Goal: Book appointment/travel/reservation

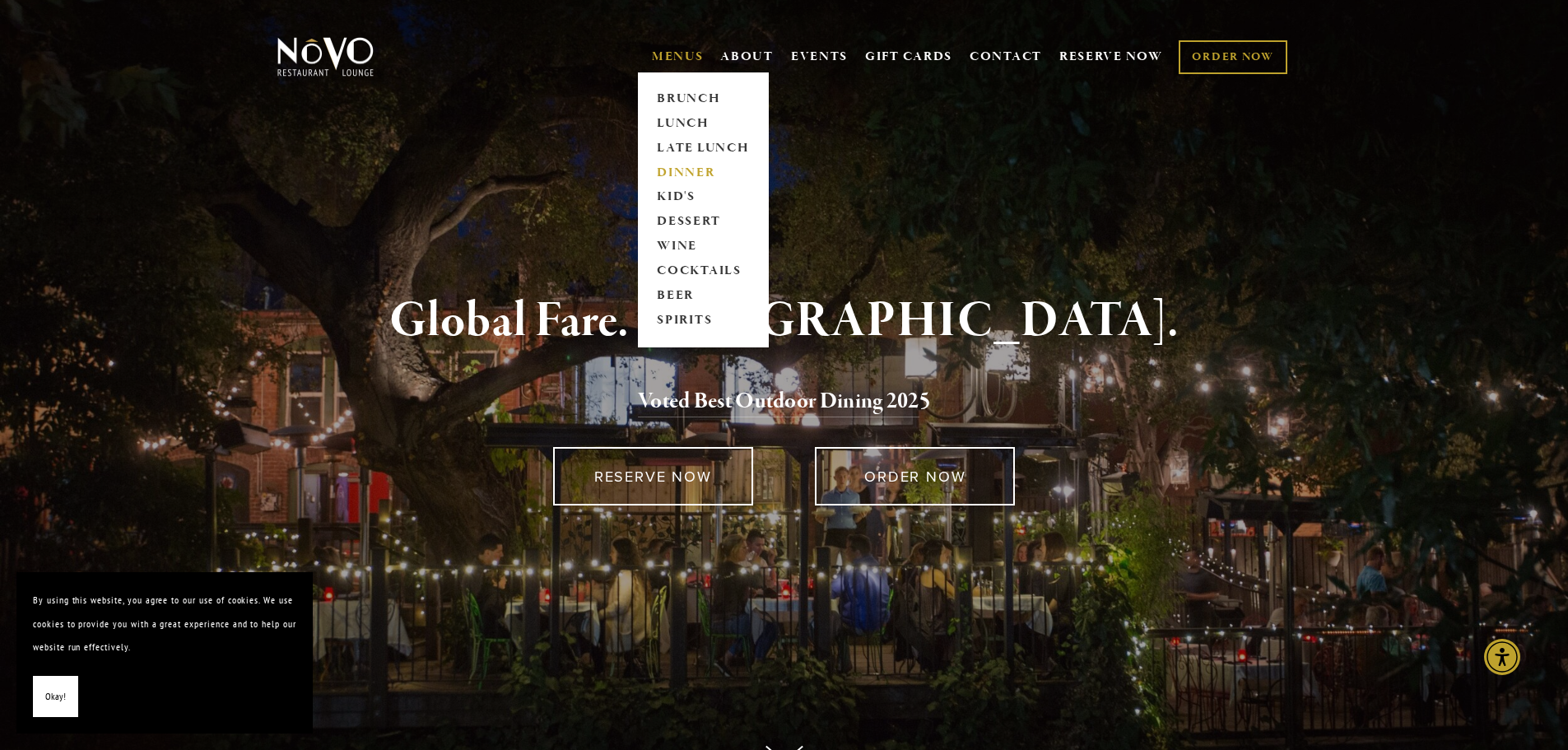
click at [684, 167] on link "DINNER" at bounding box center [704, 173] width 103 height 25
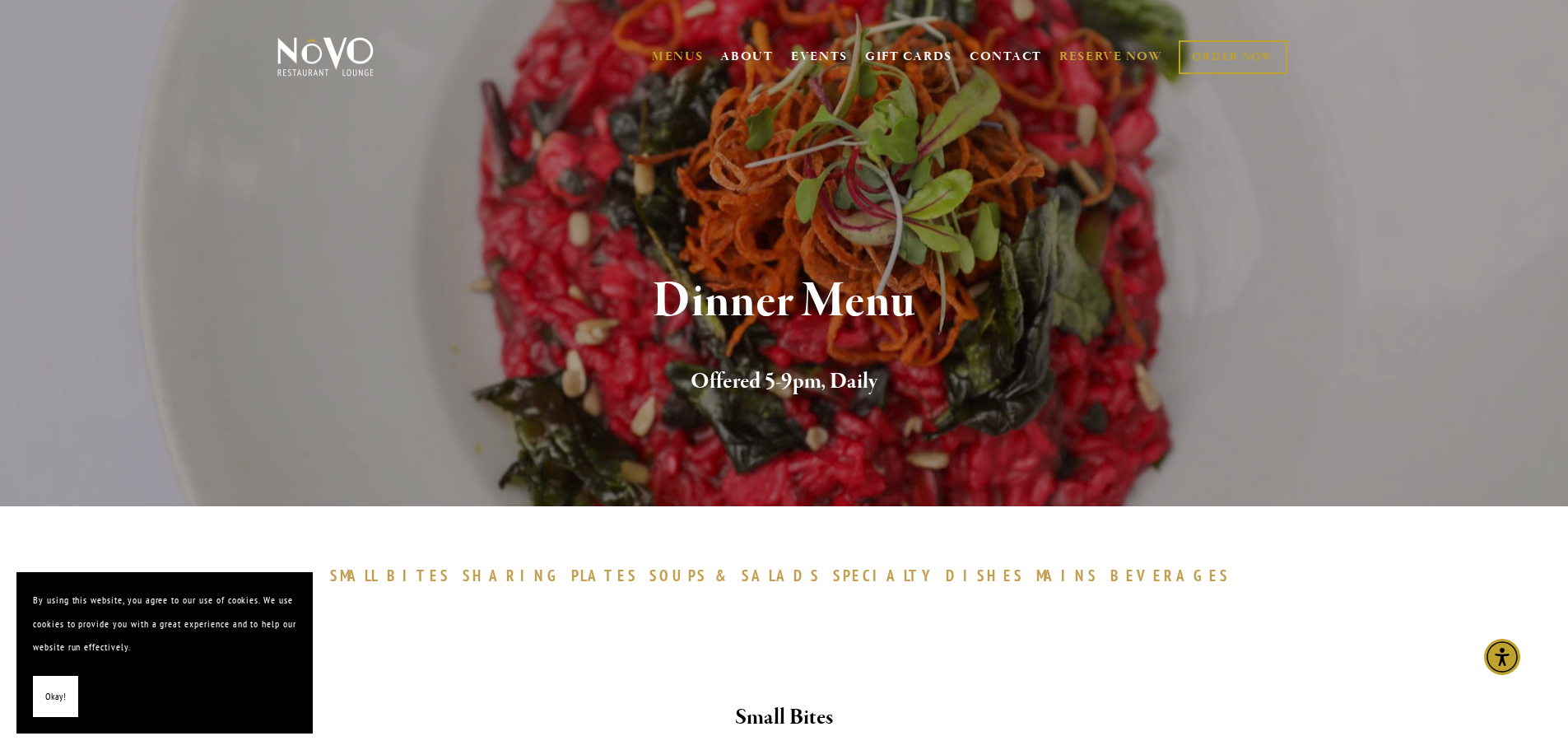
click at [1112, 57] on link "RESERVE NOW" at bounding box center [1111, 57] width 104 height 31
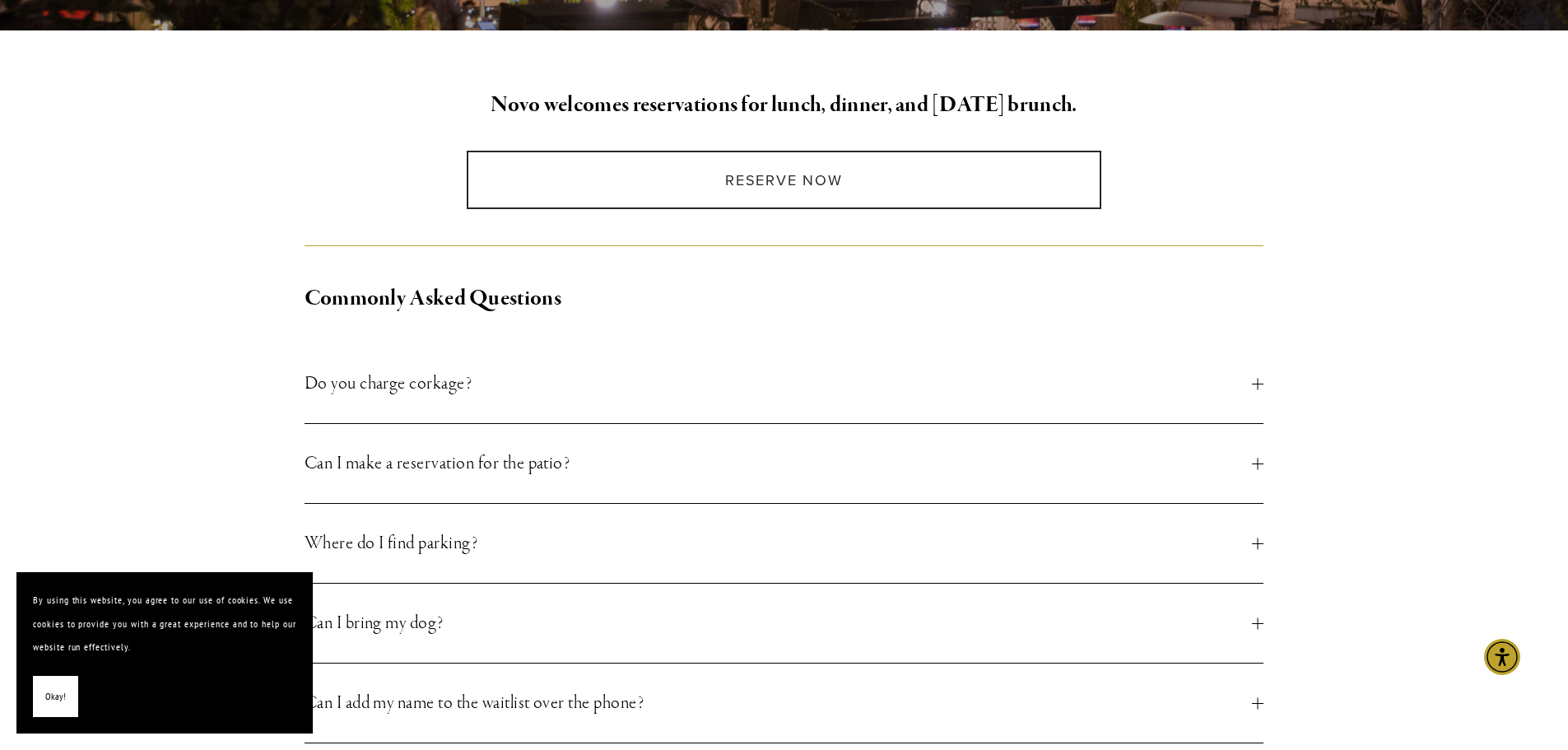
scroll to position [405, 0]
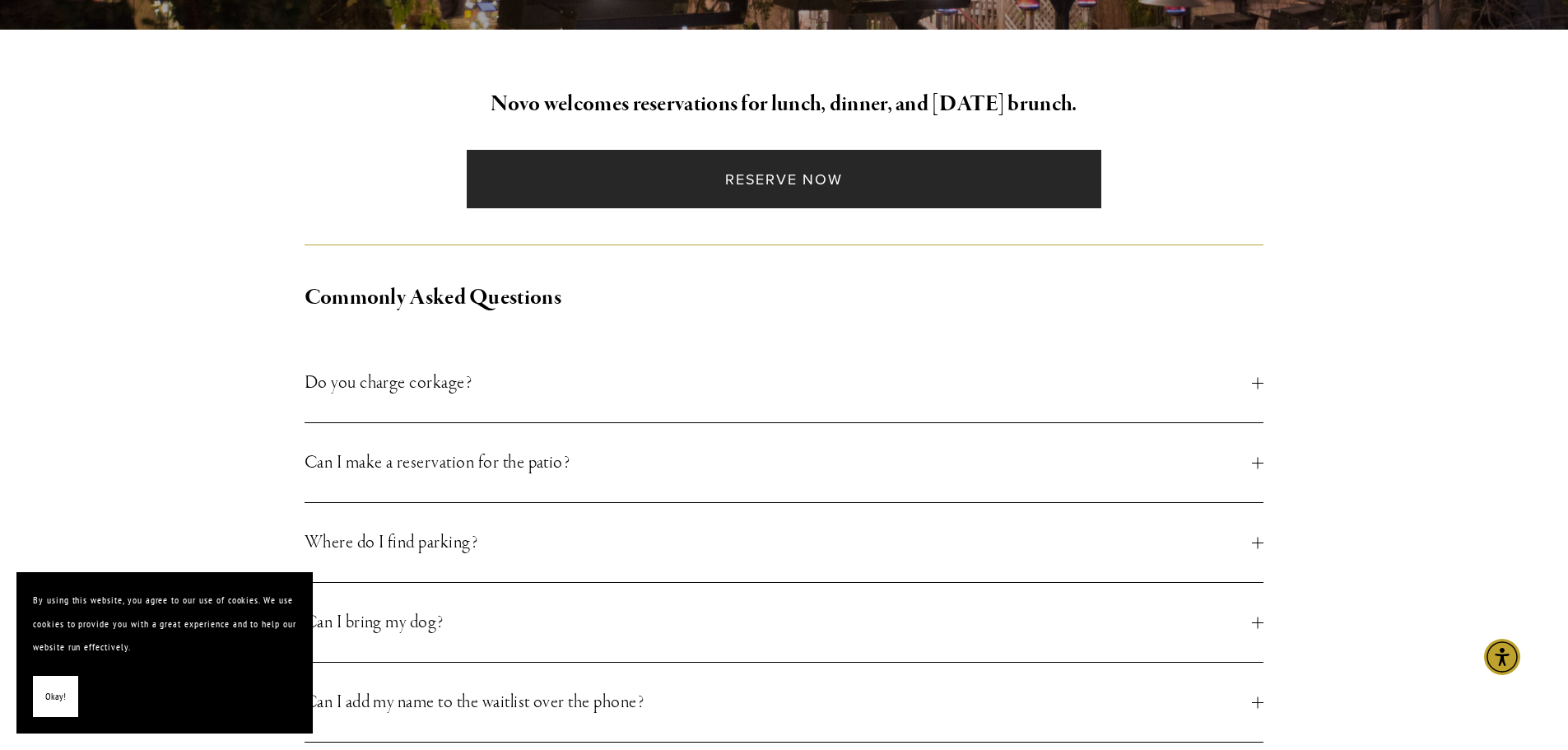
click at [753, 176] on link "Reserve Now" at bounding box center [784, 179] width 635 height 58
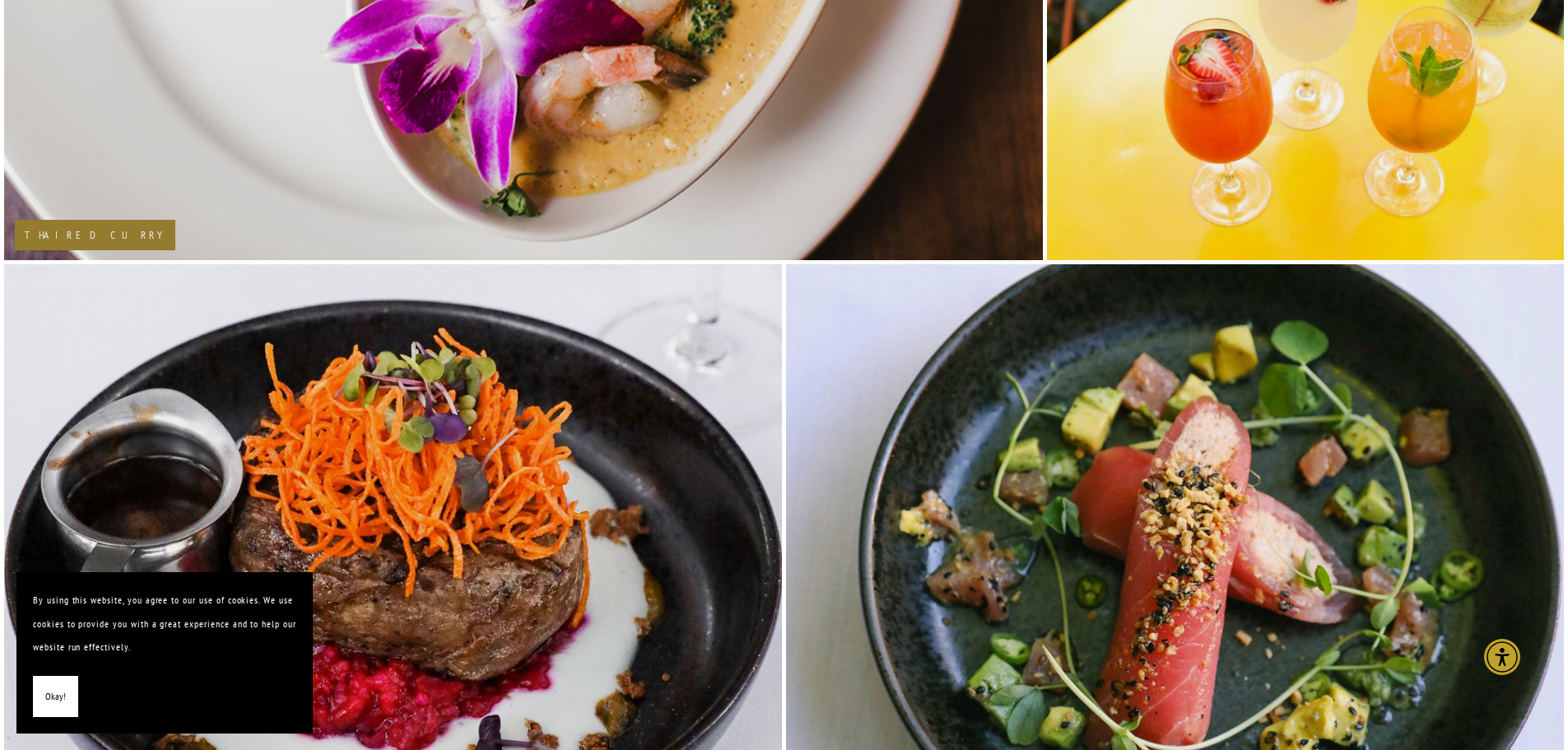
scroll to position [2200, 0]
